Goal: Task Accomplishment & Management: Manage account settings

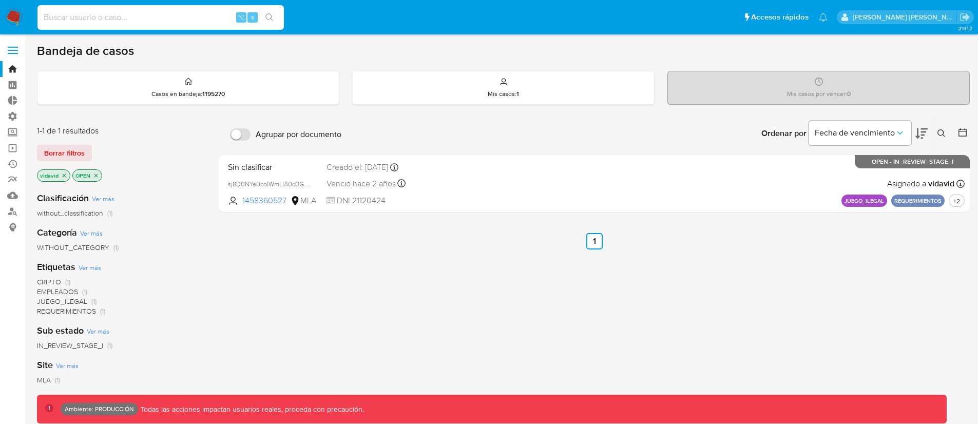
click at [139, 21] on input at bounding box center [160, 17] width 246 height 13
paste input "[URL][DOMAIN_NAME]"
type input "\"
click at [138, 17] on input at bounding box center [160, 17] width 246 height 13
paste input "202434722"
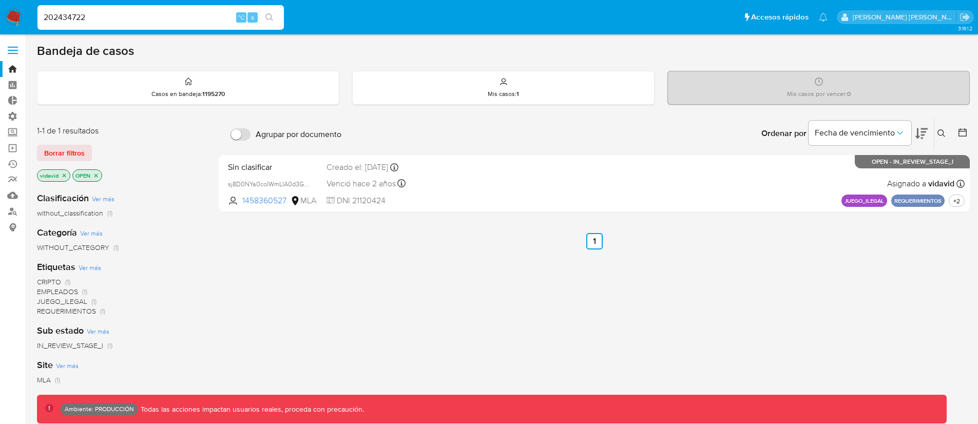
type input "202434722"
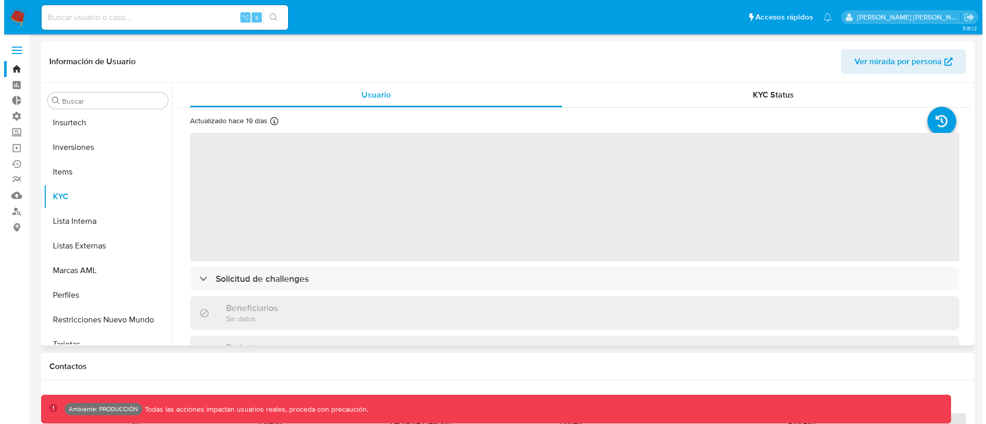
scroll to position [532, 0]
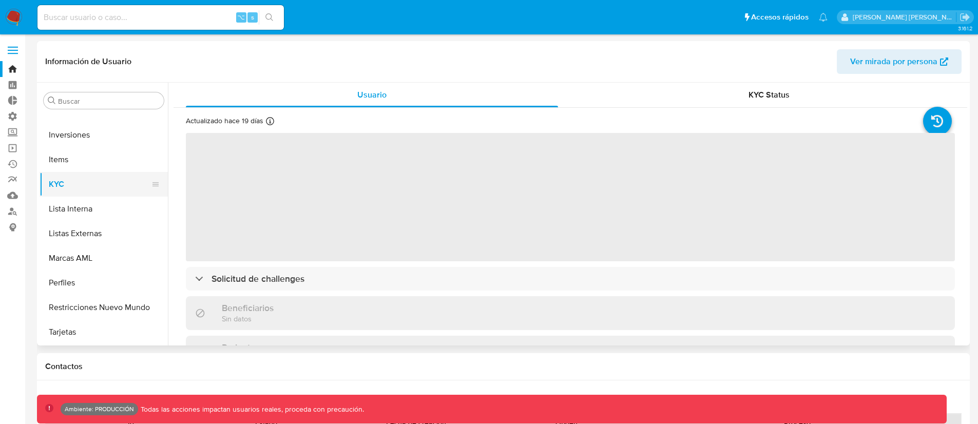
select select "10"
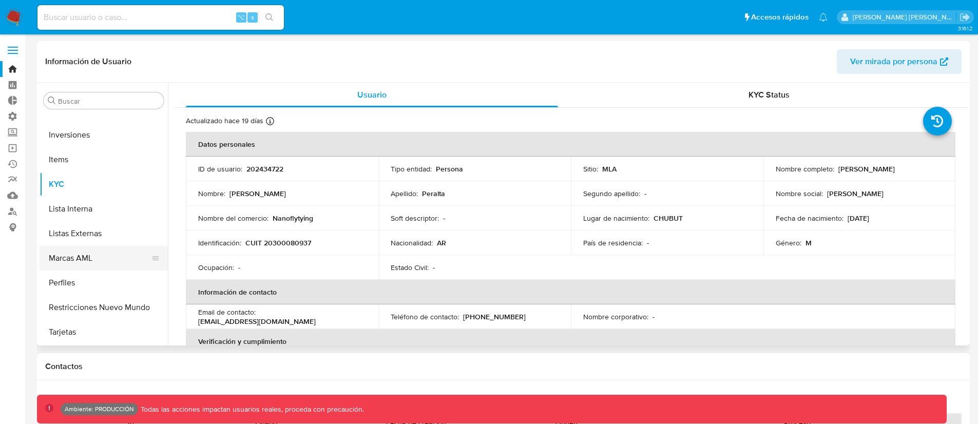
click at [90, 251] on button "Marcas AML" at bounding box center [100, 258] width 120 height 25
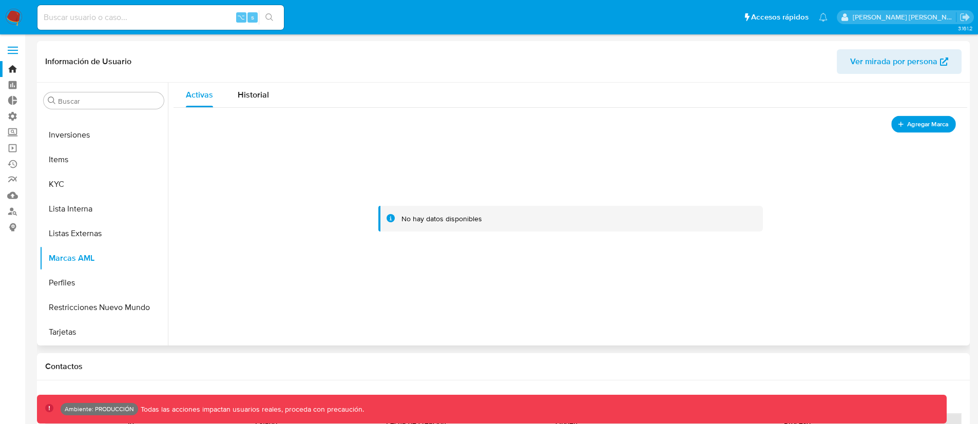
click at [936, 125] on span "Agregar Marca" at bounding box center [927, 124] width 41 height 13
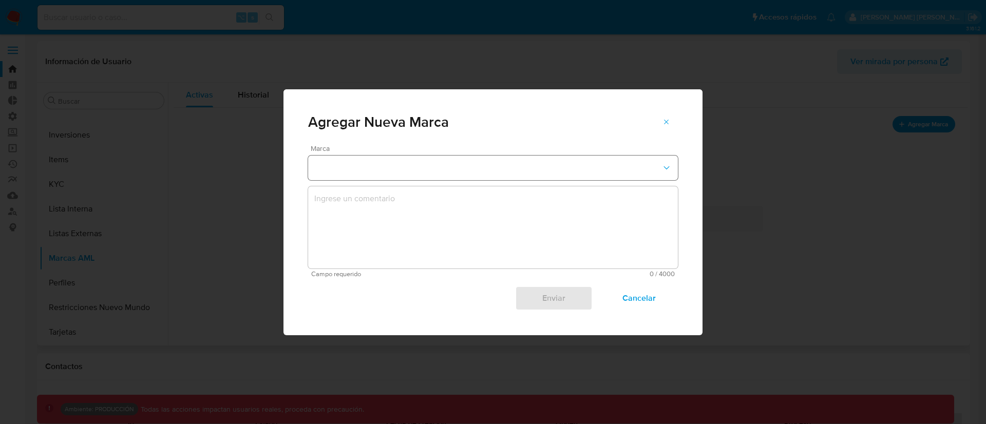
click at [416, 167] on button "marks-modal" at bounding box center [493, 168] width 370 height 25
